Goal: Contribute content: Share content

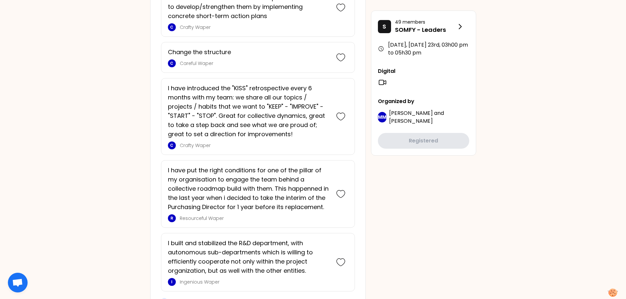
scroll to position [1508, 0]
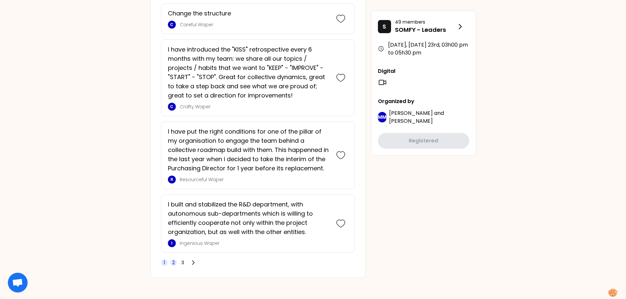
click at [174, 264] on span "2" at bounding box center [173, 263] width 3 height 7
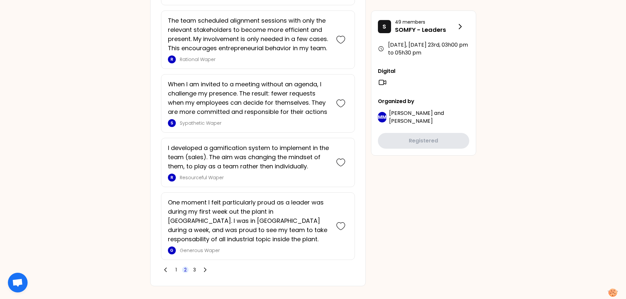
scroll to position [1620, 0]
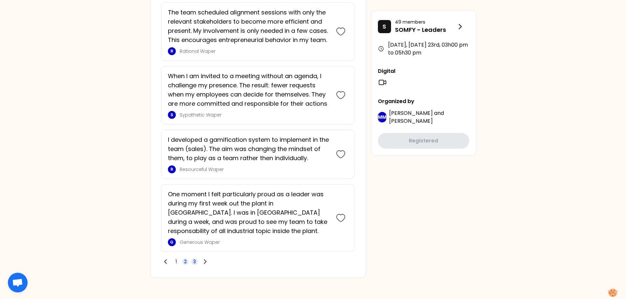
click at [192, 261] on span "3" at bounding box center [194, 262] width 7 height 7
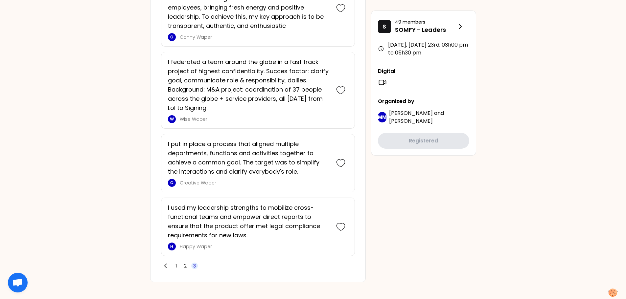
scroll to position [1136, 0]
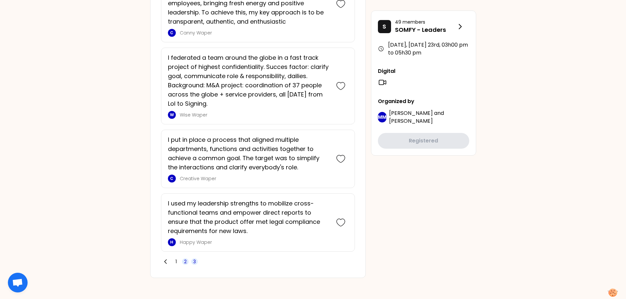
click at [185, 264] on span "2" at bounding box center [185, 262] width 3 height 7
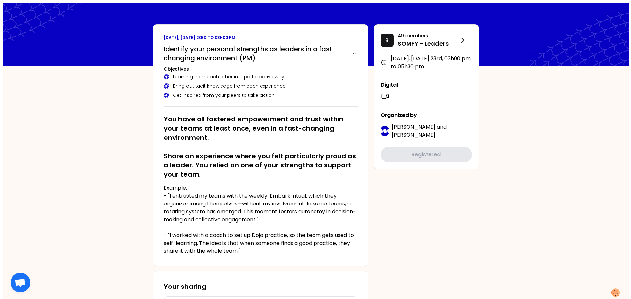
scroll to position [0, 0]
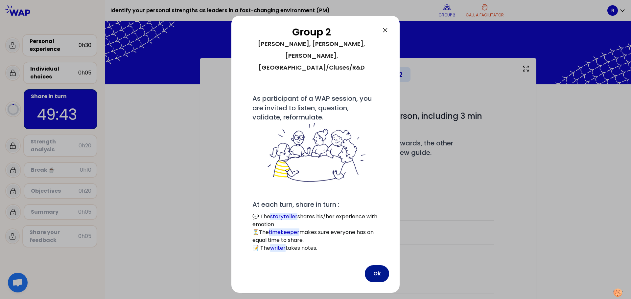
click at [380, 265] on button "Ok" at bounding box center [377, 273] width 24 height 17
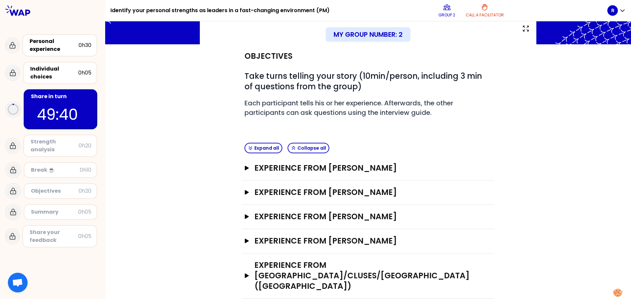
scroll to position [42, 0]
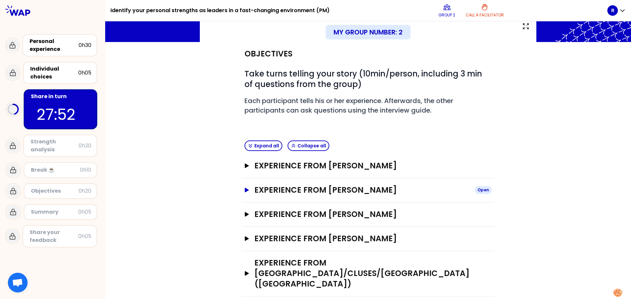
click at [368, 190] on h3 "Experience from [PERSON_NAME]" at bounding box center [361, 190] width 215 height 11
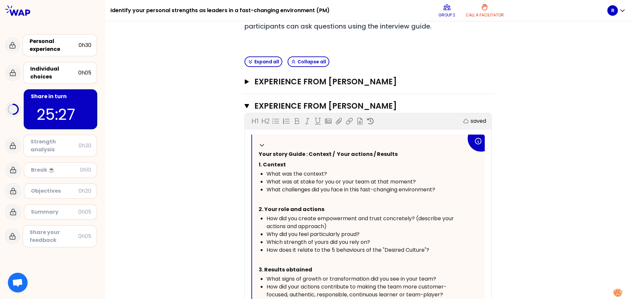
scroll to position [126, 0]
click at [326, 83] on h3 "Experience from [PERSON_NAME]" at bounding box center [361, 82] width 215 height 11
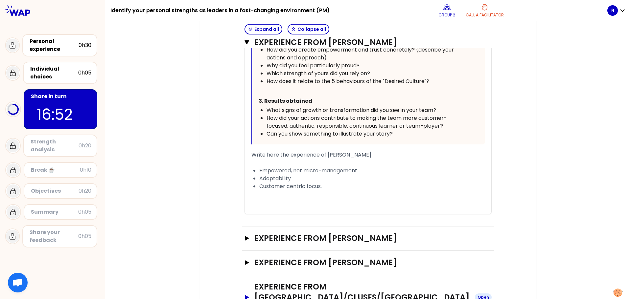
scroll to position [699, 0]
click at [304, 233] on h3 "Experience from [PERSON_NAME]" at bounding box center [361, 238] width 215 height 11
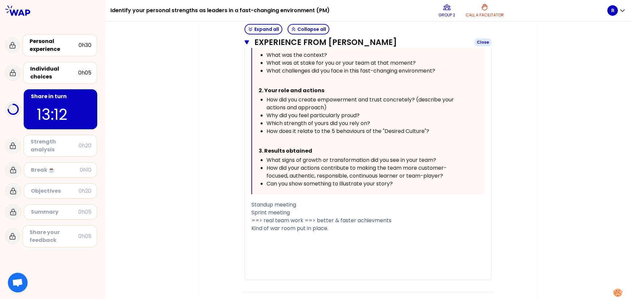
scroll to position [1104, 0]
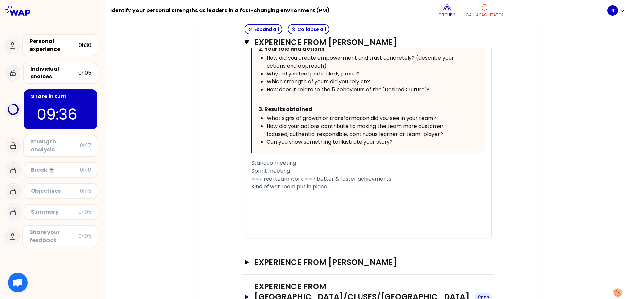
click at [303, 282] on h3 "Experience from [GEOGRAPHIC_DATA]/Cluses/[GEOGRAPHIC_DATA] ([GEOGRAPHIC_DATA])" at bounding box center [361, 298] width 215 height 32
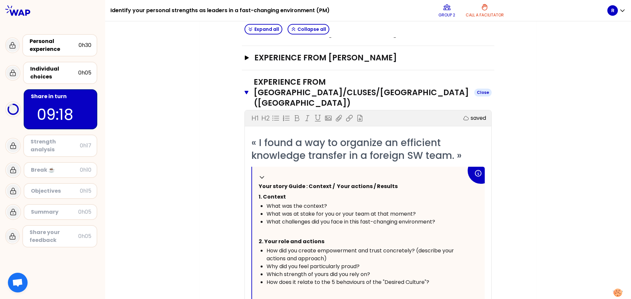
scroll to position [1308, 0]
click at [303, 297] on p "3. Results obtained" at bounding box center [363, 302] width 208 height 11
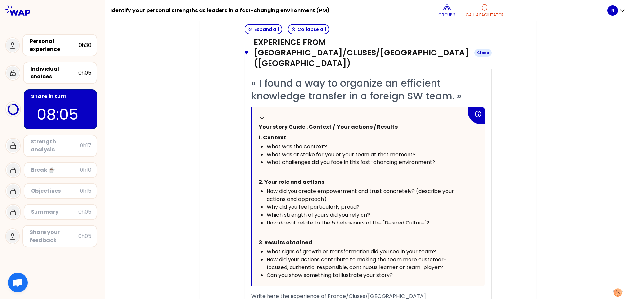
scroll to position [1416, 0]
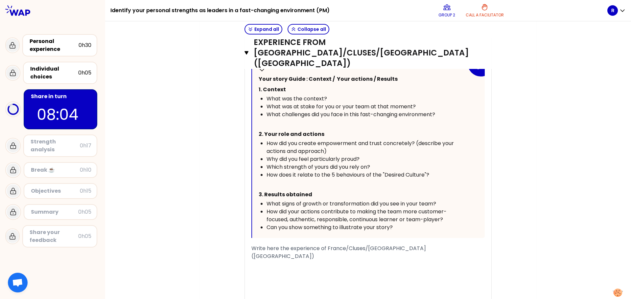
click at [263, 245] on span "Write here the experience of France/Cluses/[GEOGRAPHIC_DATA] ([GEOGRAPHIC_DATA])" at bounding box center [339, 252] width 176 height 15
click at [258, 260] on div "﻿" at bounding box center [367, 264] width 233 height 8
click at [251, 245] on span "Write here the experience of France/Cluses/[GEOGRAPHIC_DATA] ([GEOGRAPHIC_DATA])" at bounding box center [339, 252] width 176 height 15
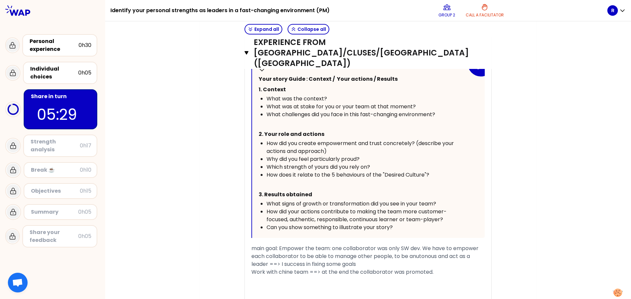
scroll to position [1401, 0]
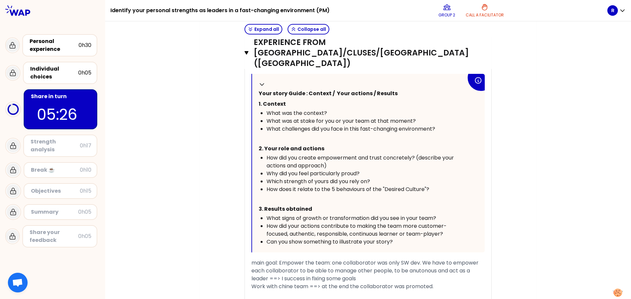
click at [376, 291] on div "﻿" at bounding box center [367, 295] width 233 height 8
click at [253, 283] on div "Work with chine team ==> at the end the collaborator was promoted." at bounding box center [367, 287] width 233 height 8
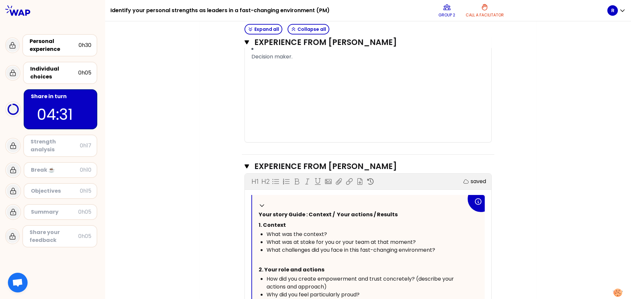
scroll to position [456, 0]
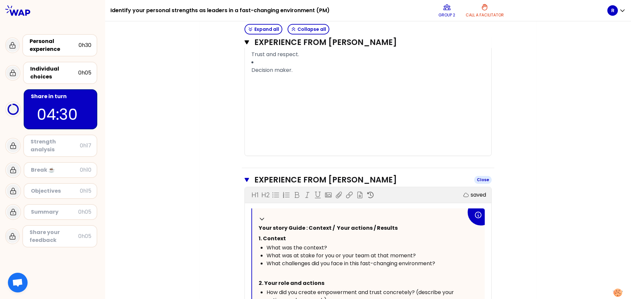
click at [245, 178] on icon "button" at bounding box center [246, 180] width 5 height 4
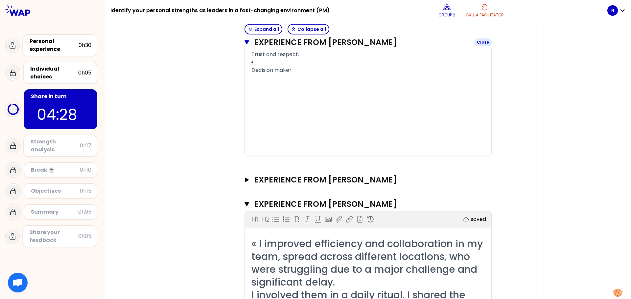
click at [244, 43] on icon "button" at bounding box center [246, 42] width 5 height 4
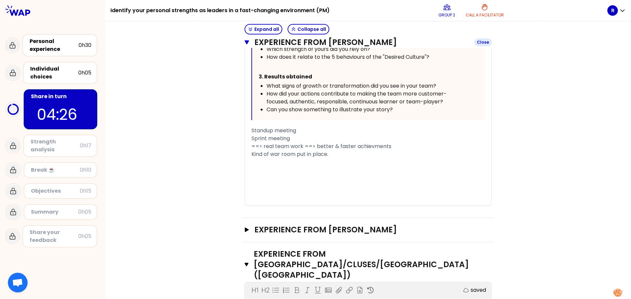
click at [244, 43] on icon "button" at bounding box center [246, 42] width 5 height 5
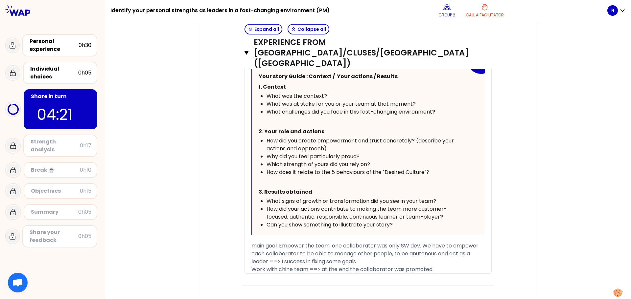
click at [440, 266] on div "Work with chine team ==> at the end the collaborator was promoted." at bounding box center [367, 270] width 233 height 8
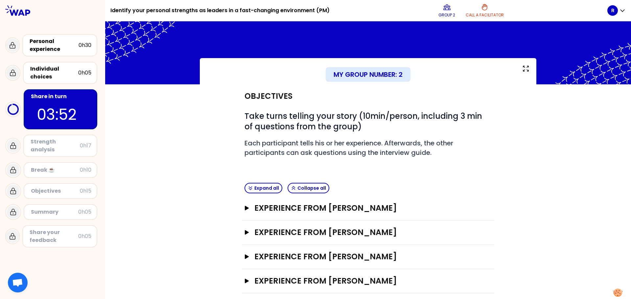
scroll to position [13, 0]
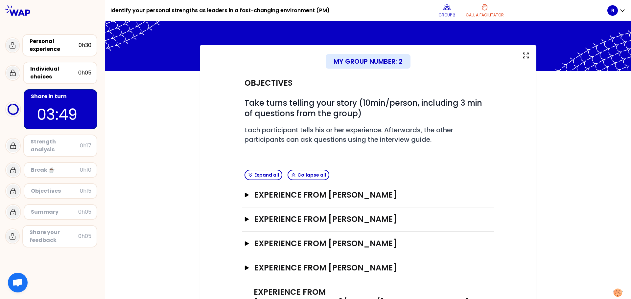
click at [260, 292] on h3 "Experience from [GEOGRAPHIC_DATA]/Cluses/[GEOGRAPHIC_DATA] ([GEOGRAPHIC_DATA])" at bounding box center [361, 303] width 215 height 32
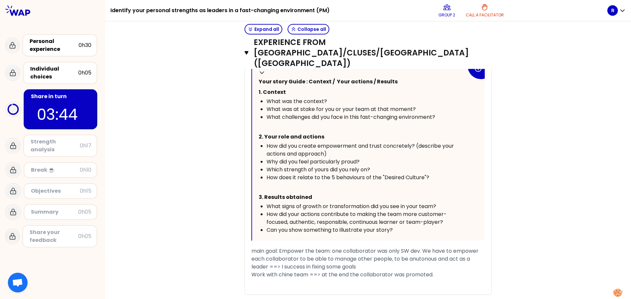
scroll to position [327, 0]
click at [254, 285] on div at bounding box center [367, 288] width 233 height 16
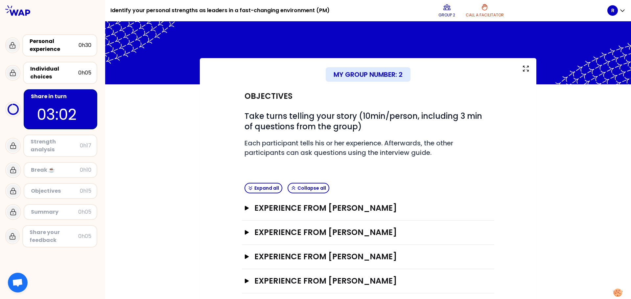
scroll to position [344, 0]
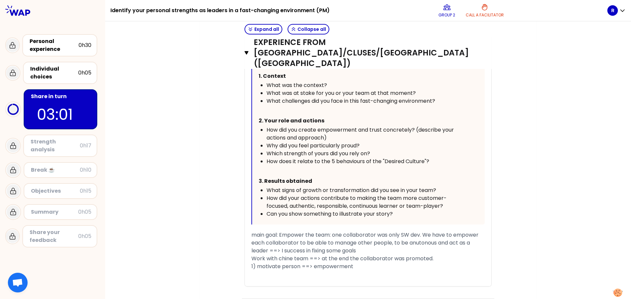
click at [253, 271] on div "1) motivate person ==> empowerment" at bounding box center [367, 267] width 233 height 8
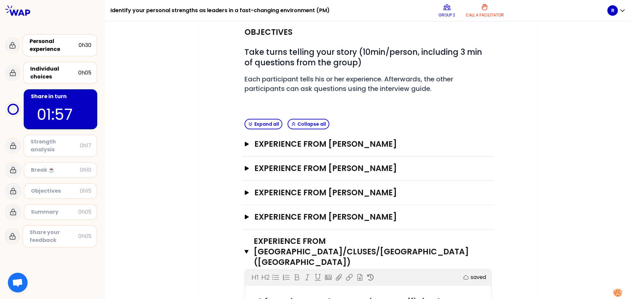
scroll to position [63, 0]
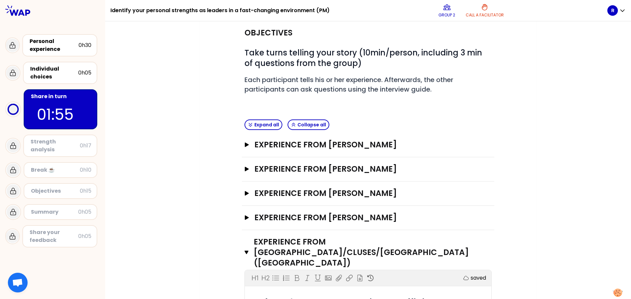
click at [244, 250] on icon "button" at bounding box center [246, 252] width 4 height 5
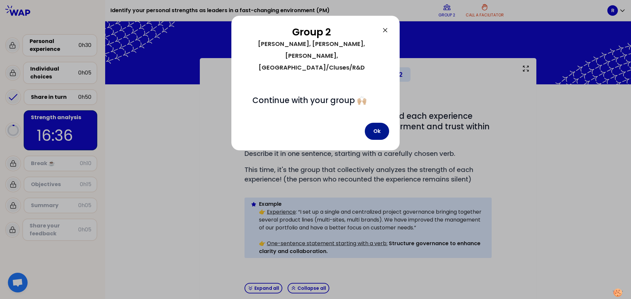
click at [379, 123] on button "Ok" at bounding box center [377, 131] width 24 height 17
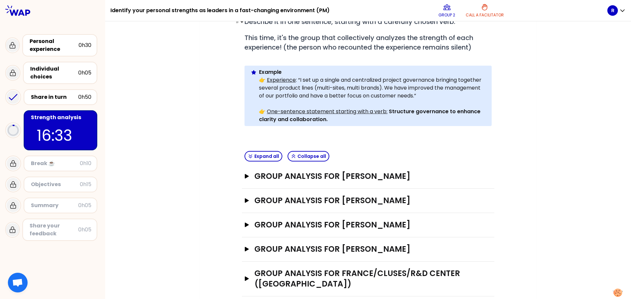
scroll to position [132, 0]
click at [245, 174] on icon "button" at bounding box center [247, 176] width 4 height 5
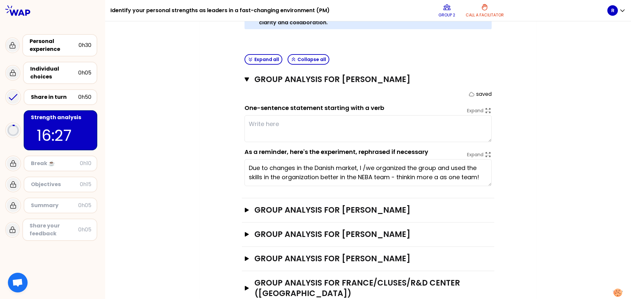
scroll to position [238, 0]
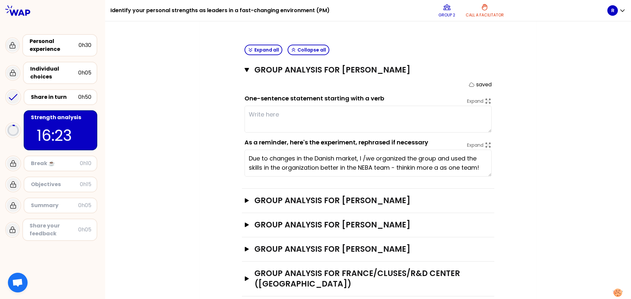
click at [296, 147] on div "Expand Due to changes in the Danish market, I /we organized the group and used …" at bounding box center [367, 162] width 247 height 30
drag, startPoint x: 296, startPoint y: 138, endPoint x: 296, endPoint y: 144, distance: 5.3
click at [296, 147] on div "Expand Due to changes in the Danish market, I /we organized the group and used …" at bounding box center [367, 162] width 247 height 30
click at [295, 150] on textarea "Due to changes in the Danish market, I /we organized the group and used the ski…" at bounding box center [367, 163] width 247 height 27
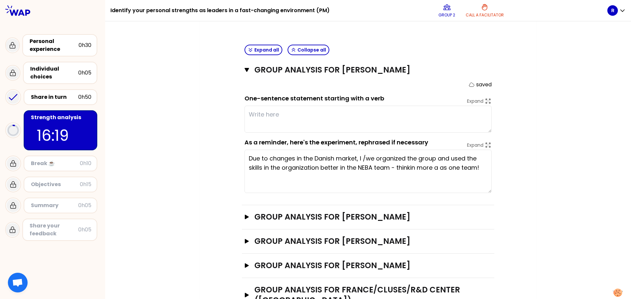
drag, startPoint x: 488, startPoint y: 165, endPoint x: 488, endPoint y: 182, distance: 17.4
click at [488, 182] on textarea "Due to changes in the Danish market, I /we organized the group and used the ski…" at bounding box center [367, 171] width 247 height 43
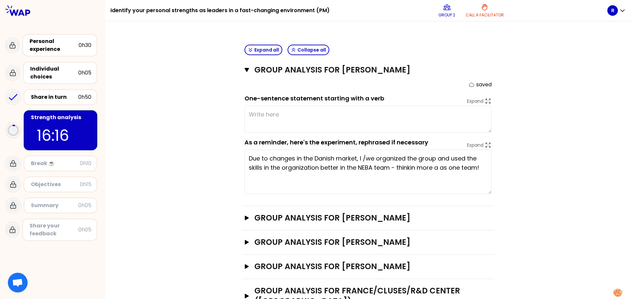
click at [425, 169] on textarea "Due to changes in the Danish market, I /we organized the group and used the ski…" at bounding box center [367, 172] width 247 height 44
click at [64, 97] on div "Share in turn" at bounding box center [54, 97] width 47 height 8
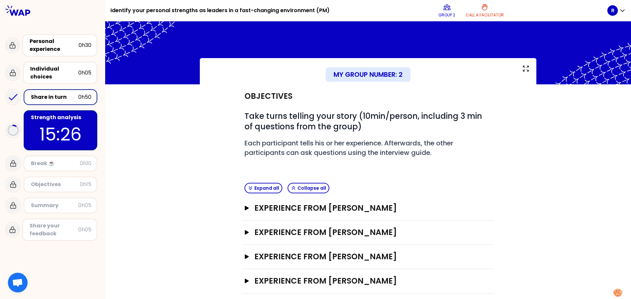
click at [242, 207] on div "Experience from [PERSON_NAME] Open" at bounding box center [368, 208] width 252 height 24
click at [245, 209] on icon "button" at bounding box center [247, 208] width 4 height 5
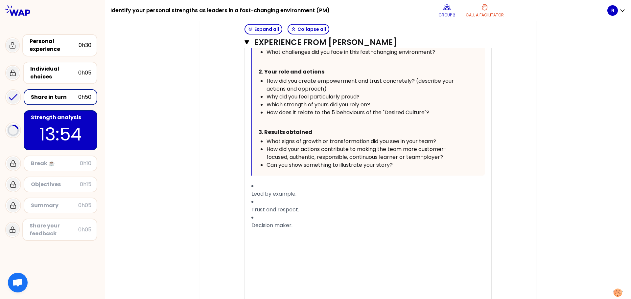
scroll to position [314, 0]
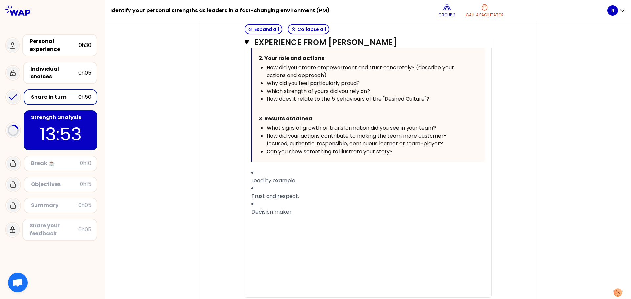
click at [305, 208] on div "Decision maker." at bounding box center [367, 212] width 233 height 8
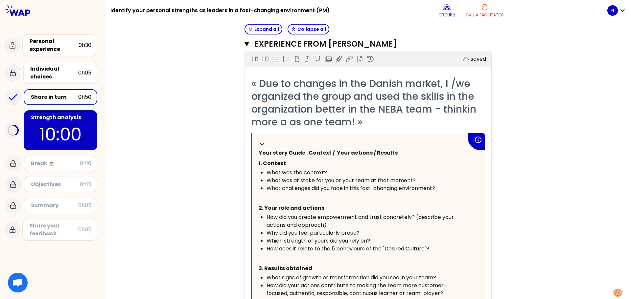
scroll to position [164, 0]
click at [86, 119] on div "Strength analysis" at bounding box center [61, 118] width 60 height 8
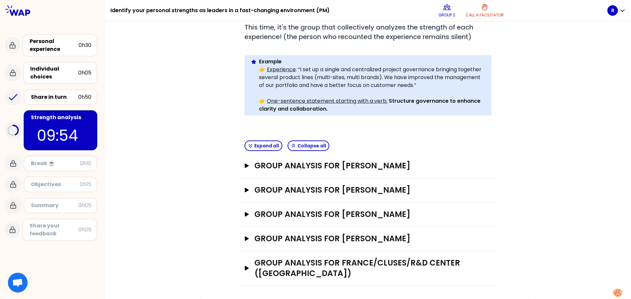
scroll to position [132, 0]
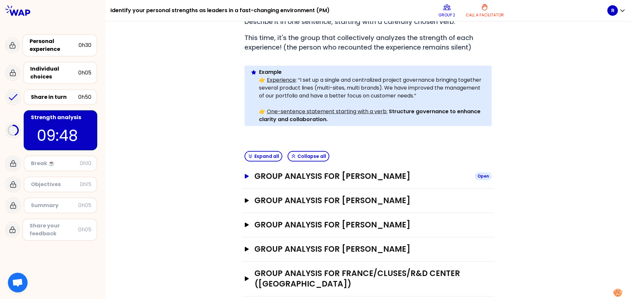
click at [297, 171] on h3 "Group analysis for [PERSON_NAME]" at bounding box center [361, 176] width 215 height 11
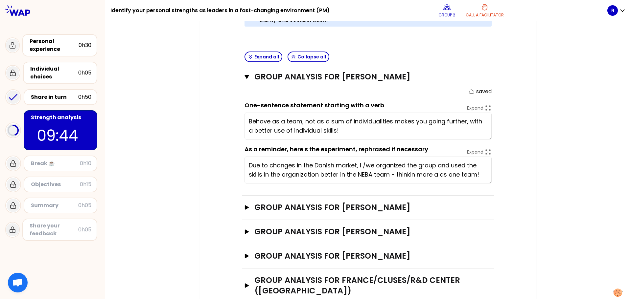
scroll to position [232, 0]
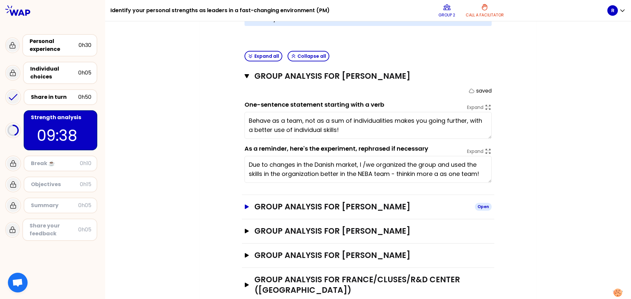
click at [373, 202] on h3 "Group analysis for [PERSON_NAME]" at bounding box center [361, 207] width 215 height 11
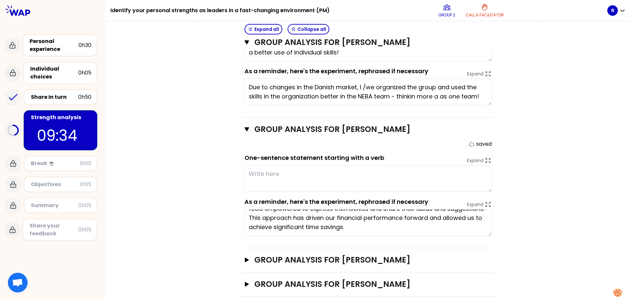
scroll to position [306, 0]
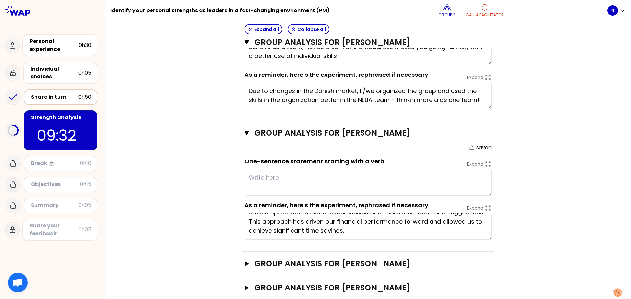
click at [66, 100] on div "Share in turn" at bounding box center [54, 97] width 47 height 8
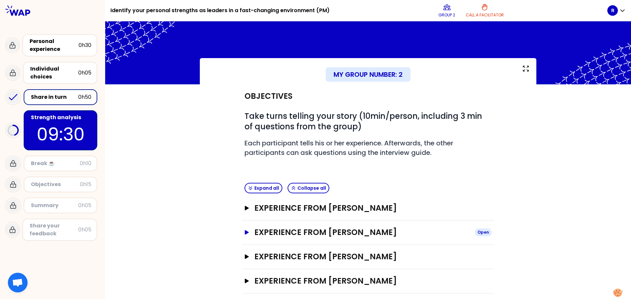
click at [318, 233] on h3 "Experience from [PERSON_NAME]" at bounding box center [361, 232] width 215 height 11
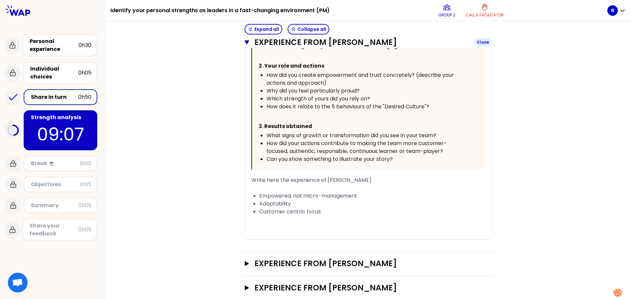
scroll to position [270, 0]
click at [89, 129] on p "08:34" at bounding box center [61, 135] width 62 height 26
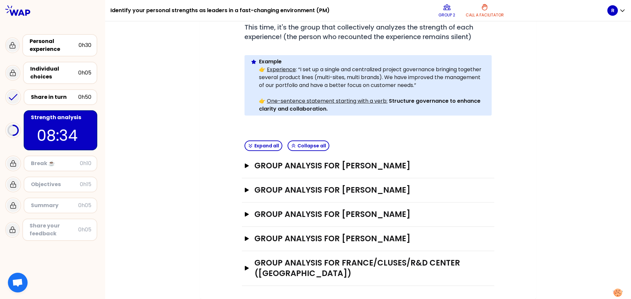
scroll to position [132, 0]
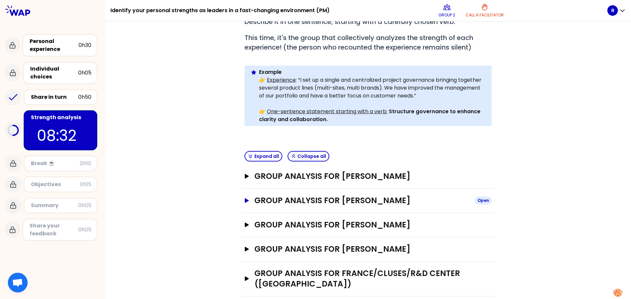
click at [283, 195] on h3 "Group analysis for [PERSON_NAME]" at bounding box center [361, 200] width 215 height 11
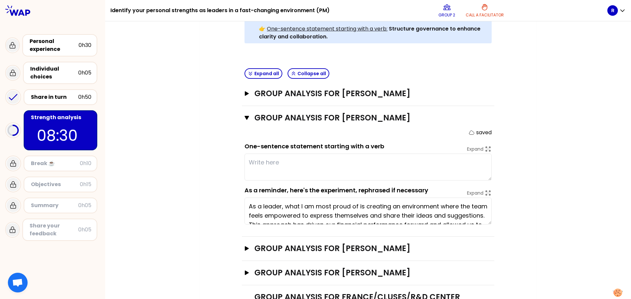
scroll to position [215, 0]
click at [255, 153] on textarea at bounding box center [367, 166] width 247 height 27
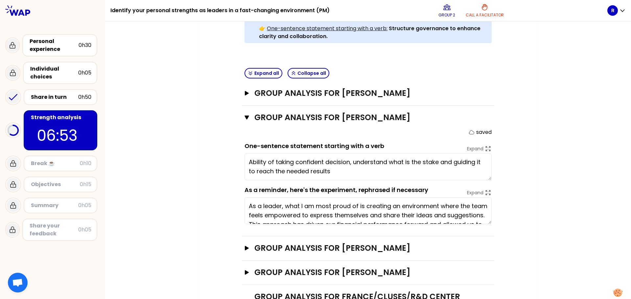
type textarea "Ability of taking confident decision, understand what the stake is and guiding …"
click at [363, 243] on h3 "Group analysis for [PERSON_NAME]" at bounding box center [361, 248] width 215 height 11
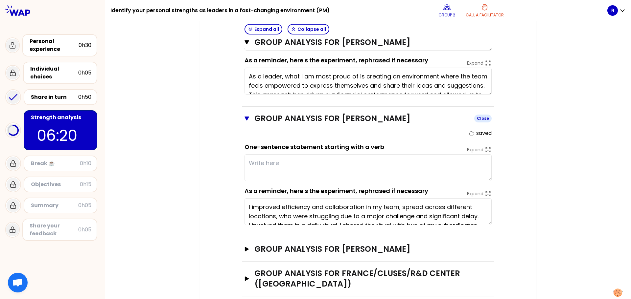
scroll to position [345, 0]
click at [57, 98] on div "Share in turn" at bounding box center [54, 97] width 47 height 8
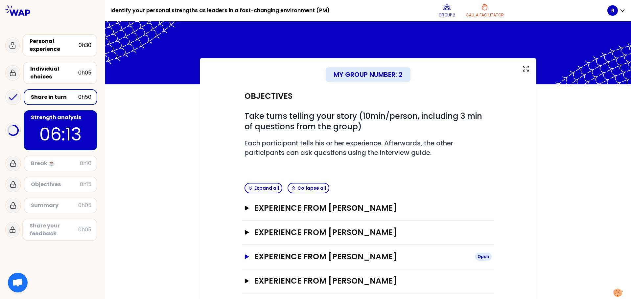
click at [336, 256] on h3 "Experience from [PERSON_NAME]" at bounding box center [361, 257] width 215 height 11
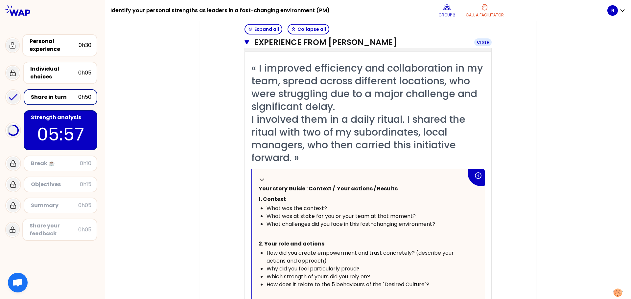
scroll to position [228, 0]
click at [90, 118] on div "Strength analysis" at bounding box center [61, 118] width 60 height 8
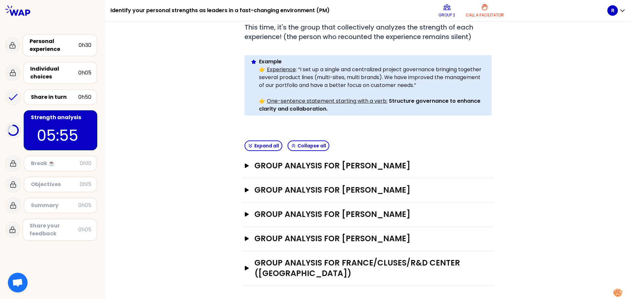
scroll to position [122, 0]
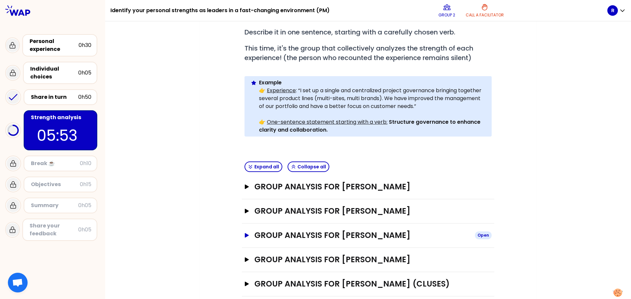
click at [274, 230] on h3 "Group analysis for [PERSON_NAME]" at bounding box center [361, 235] width 215 height 11
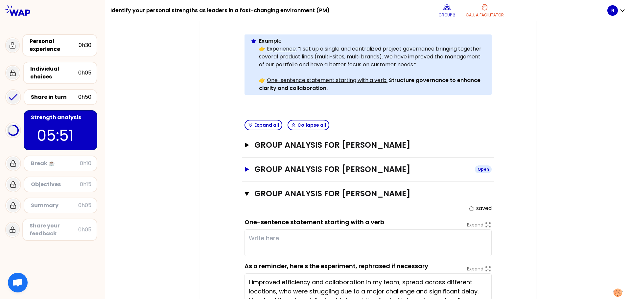
scroll to position [162, 0]
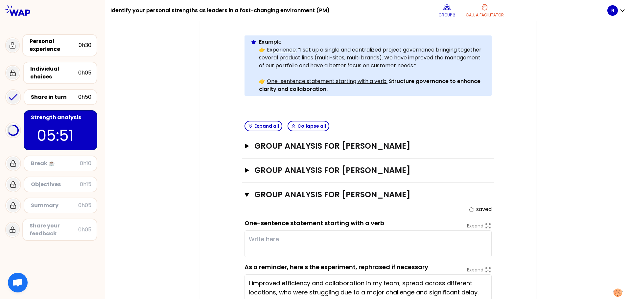
click at [265, 231] on textarea at bounding box center [367, 244] width 247 height 27
click at [419, 232] on textarea "Sharing big difficulties among the team increase the" at bounding box center [367, 244] width 247 height 27
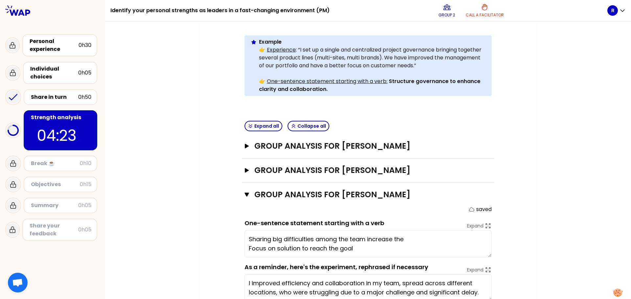
click at [409, 231] on textarea "Sharing big difficulties among the team increase the Focus on solution to reach…" at bounding box center [367, 244] width 247 height 27
click at [354, 234] on textarea "Sharing big difficulties among the team increase the collaboration and the resu…" at bounding box center [367, 244] width 247 height 27
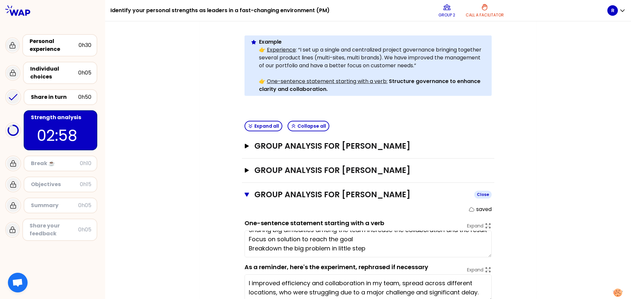
type textarea "Sharing big difficulties among the team increase the collaboration and the resu…"
click at [245, 193] on icon "button" at bounding box center [246, 195] width 5 height 4
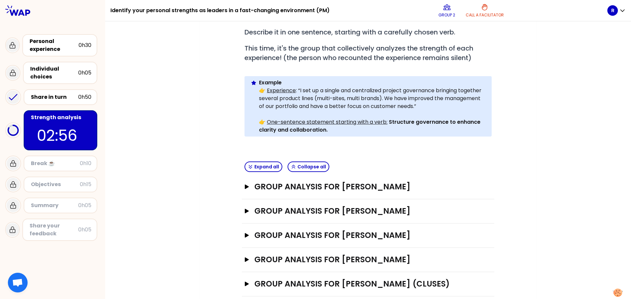
click at [244, 248] on div "Group analysis for [PERSON_NAME] Open" at bounding box center [368, 260] width 252 height 24
click at [245, 258] on icon "button" at bounding box center [246, 260] width 5 height 5
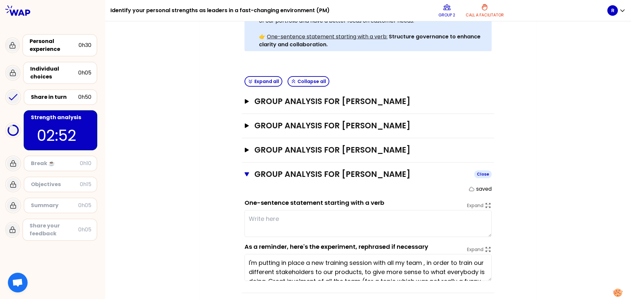
scroll to position [207, 0]
click at [253, 211] on textarea at bounding box center [367, 224] width 247 height 27
click at [69, 101] on div "Share in turn" at bounding box center [54, 97] width 47 height 8
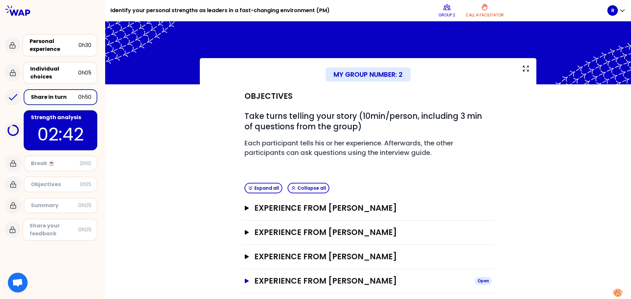
click at [244, 281] on icon "button" at bounding box center [246, 281] width 5 height 5
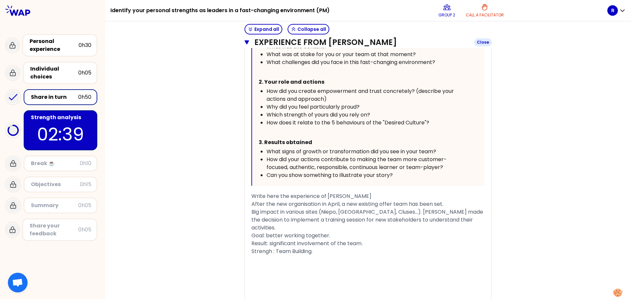
scroll to position [401, 0]
click at [88, 132] on p "02:22" at bounding box center [61, 135] width 62 height 26
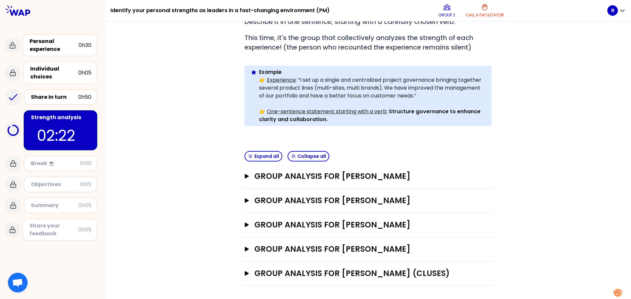
scroll to position [122, 0]
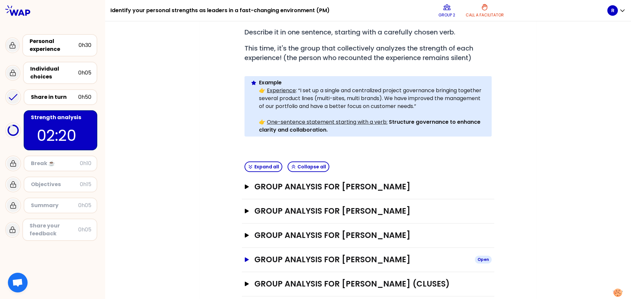
click at [245, 255] on button "Group analysis for [PERSON_NAME] Open" at bounding box center [367, 260] width 247 height 11
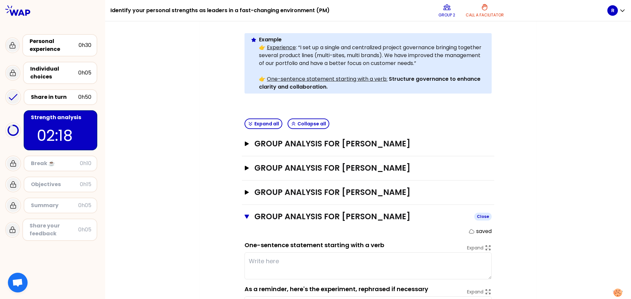
scroll to position [164, 0]
click at [245, 253] on textarea at bounding box center [367, 266] width 247 height 27
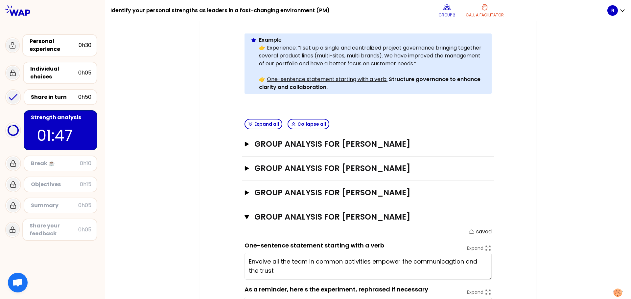
click at [450, 253] on textarea "Envolve all the team in common activities empower the communicagtion and the tr…" at bounding box center [367, 266] width 247 height 27
click at [265, 260] on textarea "Envolve all the team in common activities empower the communication and the tru…" at bounding box center [367, 266] width 247 height 27
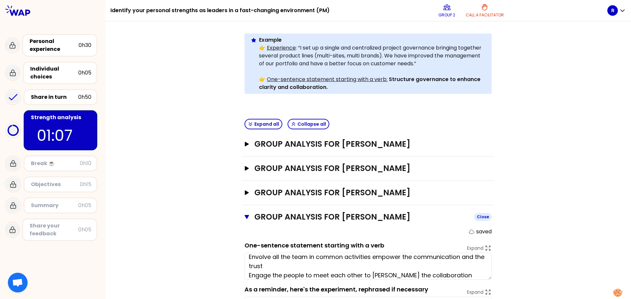
type textarea "Envolve all the team in common activities empower the communication and the tru…"
click at [246, 214] on icon "button" at bounding box center [246, 216] width 5 height 5
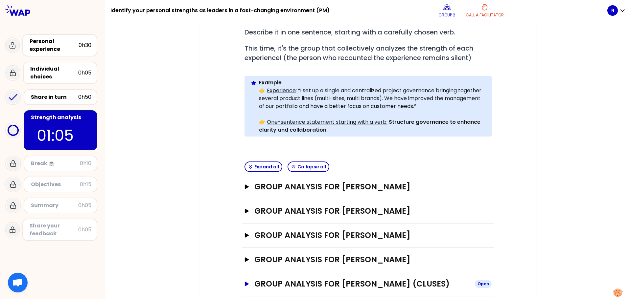
click at [245, 282] on icon "button" at bounding box center [246, 284] width 5 height 5
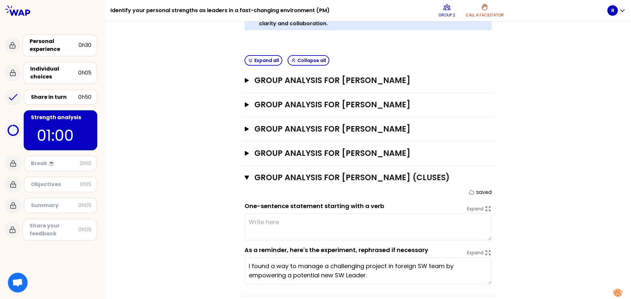
click at [248, 214] on textarea at bounding box center [367, 227] width 247 height 27
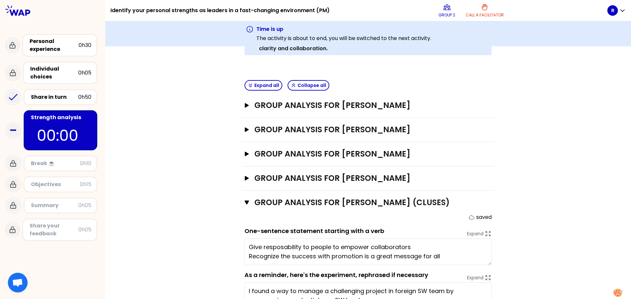
type textarea "Give resposability to people to empower collaborators Recognize the success wit…"
click at [524, 243] on div "My group number: 2 Objectives # As a group, identify the strength behind each e…" at bounding box center [368, 95] width 336 height 480
type textarea "I found a way to manage a challenging project in a foreign SW team by empowerin…"
